Goal: Task Accomplishment & Management: Manage account settings

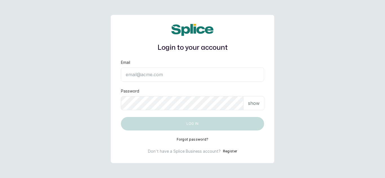
type input "[EMAIL_ADDRESS][DOMAIN_NAME]"
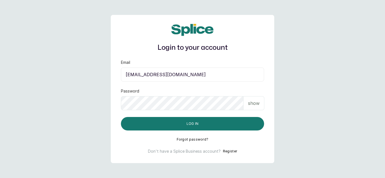
click at [254, 103] on p "show" at bounding box center [254, 103] width 12 height 7
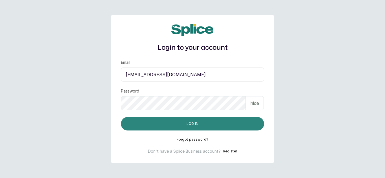
click at [230, 124] on button "Log in" at bounding box center [192, 124] width 143 height 14
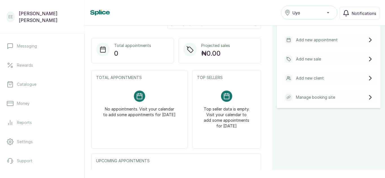
scroll to position [116, 0]
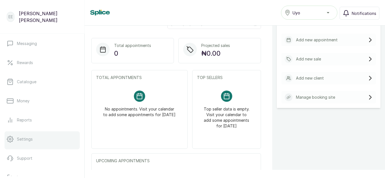
click at [22, 140] on p "Settings" at bounding box center [25, 140] width 16 height 6
